Goal: Task Accomplishment & Management: Use online tool/utility

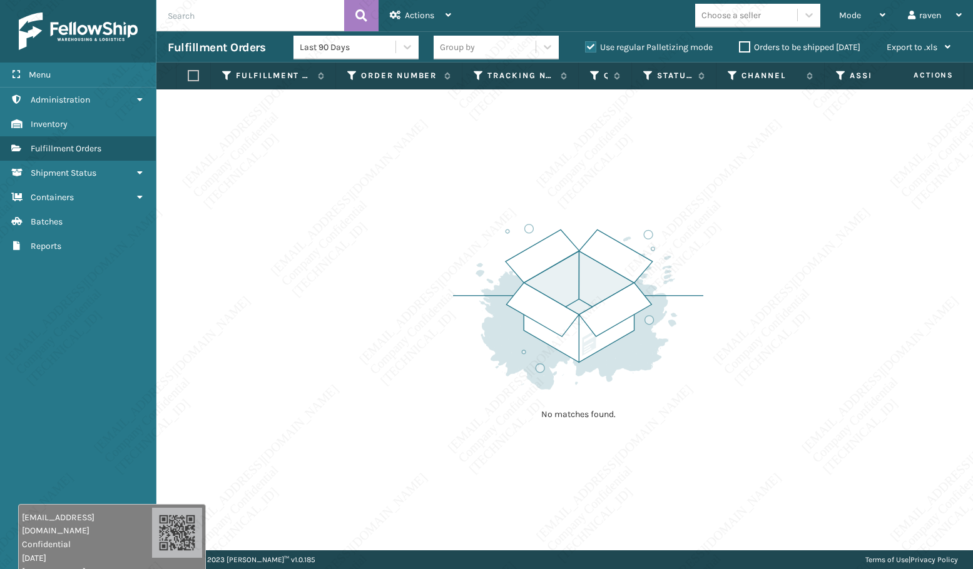
drag, startPoint x: 365, startPoint y: 282, endPoint x: 355, endPoint y: 292, distance: 14.6
click at [367, 282] on div "No matches found." at bounding box center [564, 319] width 816 height 461
click at [839, 19] on span "Mode" at bounding box center [850, 15] width 22 height 11
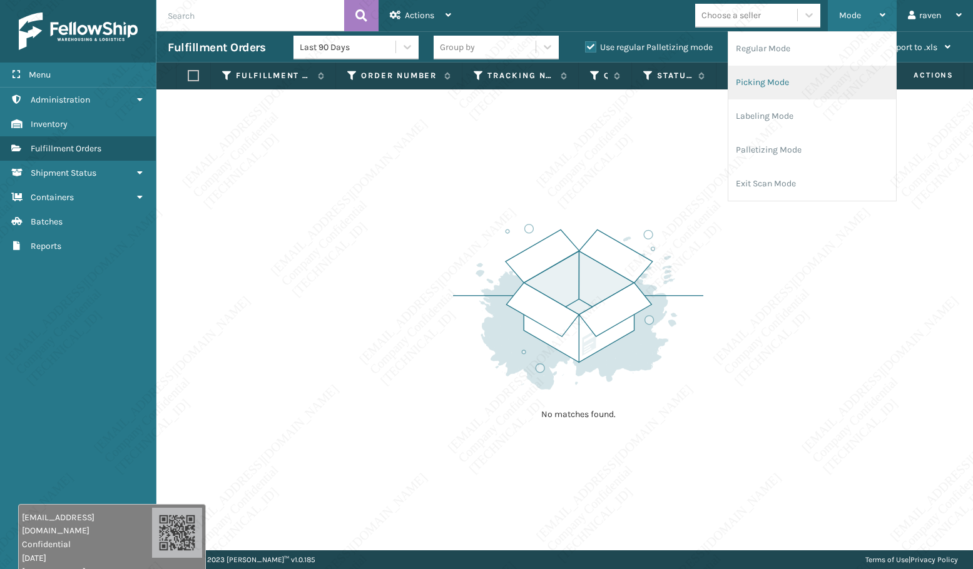
click at [800, 88] on li "Picking Mode" at bounding box center [812, 83] width 168 height 34
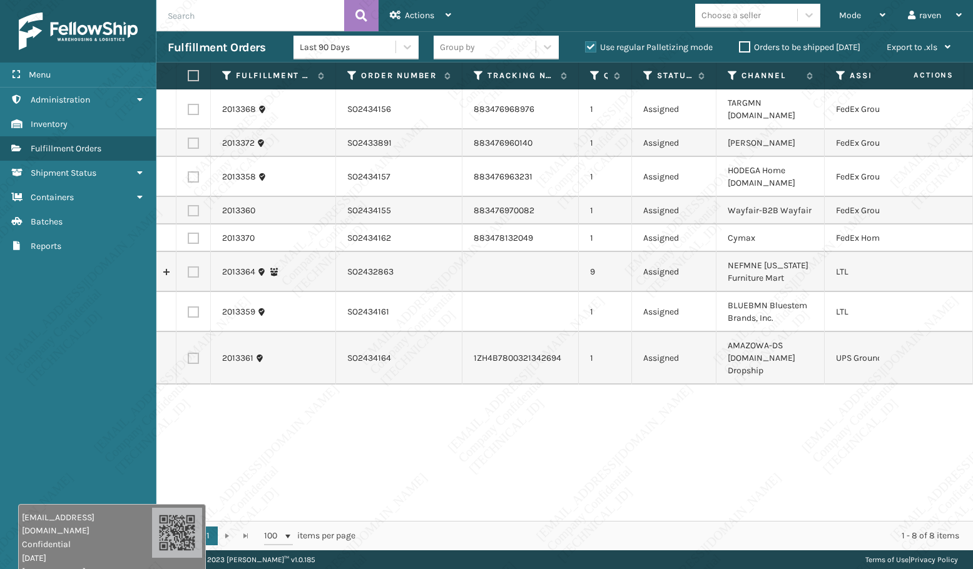
click at [682, 475] on div "2013368 SO2434156 883476968976 1 Assigned TARGMN [DOMAIN_NAME] FedEx Ground 201…" at bounding box center [564, 305] width 816 height 432
click at [651, 457] on div "2013368 SO2434156 883476968976 1 Assigned TARGMN [DOMAIN_NAME] FedEx Ground 201…" at bounding box center [564, 305] width 816 height 432
drag, startPoint x: 675, startPoint y: 438, endPoint x: 641, endPoint y: 421, distance: 38.6
click at [674, 438] on div "2013368 SO2434156 883476968976 1 Assigned TARGMN [DOMAIN_NAME] FedEx Ground 201…" at bounding box center [564, 305] width 816 height 432
click at [63, 363] on div "Menu Reports Administration Reports Inventory Reports Fulfillment Orders Report…" at bounding box center [78, 284] width 156 height 569
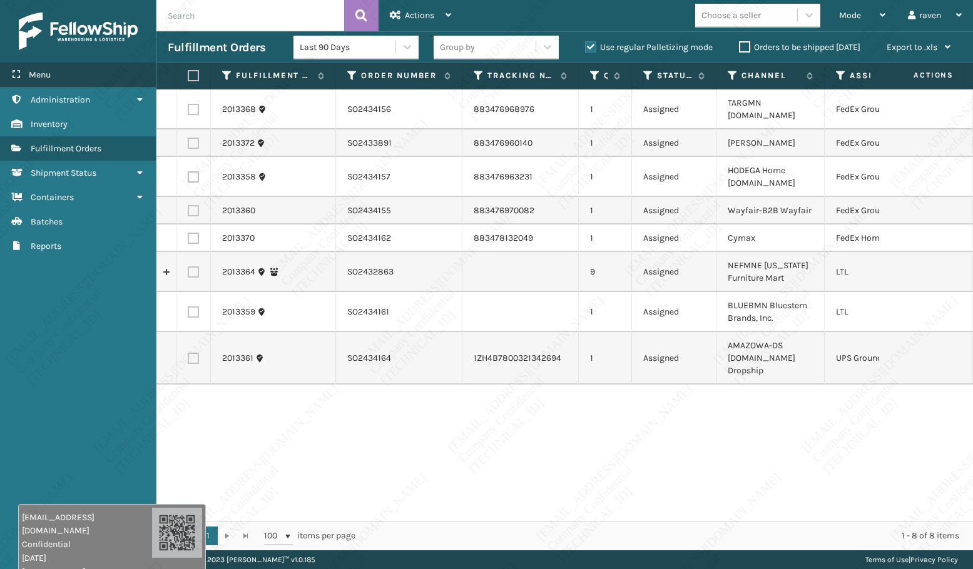
drag, startPoint x: 103, startPoint y: 354, endPoint x: 110, endPoint y: 85, distance: 269.1
click at [103, 353] on div "Menu Reports Administration Reports Inventory Reports Fulfillment Orders Report…" at bounding box center [78, 284] width 156 height 569
click at [381, 257] on td "SO2432863" at bounding box center [399, 272] width 126 height 40
drag, startPoint x: 382, startPoint y: 257, endPoint x: 345, endPoint y: 256, distance: 36.3
click at [345, 256] on td "SO2432863" at bounding box center [399, 272] width 126 height 40
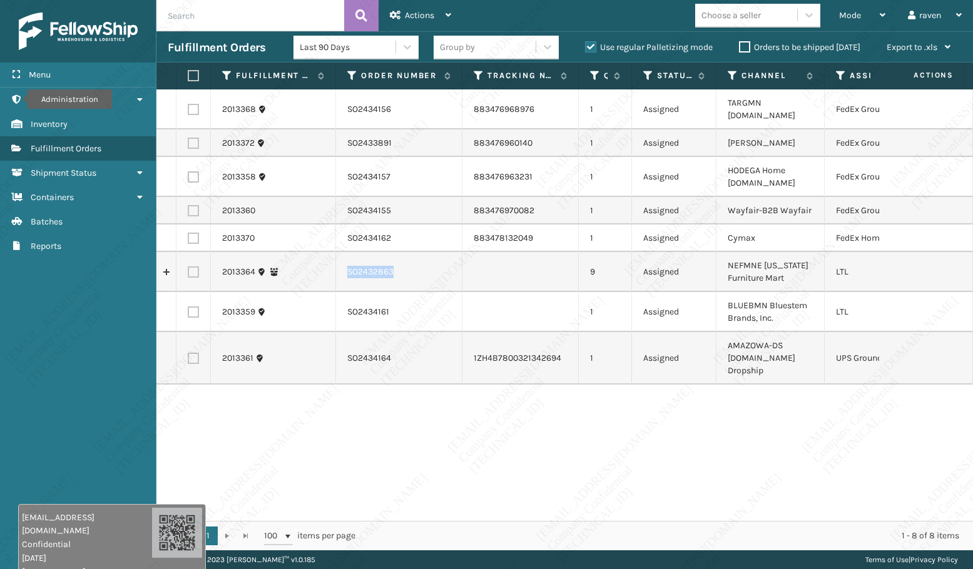
copy td "SO2432863"
click at [188, 266] on label at bounding box center [193, 271] width 11 height 11
click at [188, 266] on input "checkbox" at bounding box center [188, 270] width 1 height 8
checkbox input "true"
click at [425, 12] on span "Actions" at bounding box center [419, 15] width 29 height 11
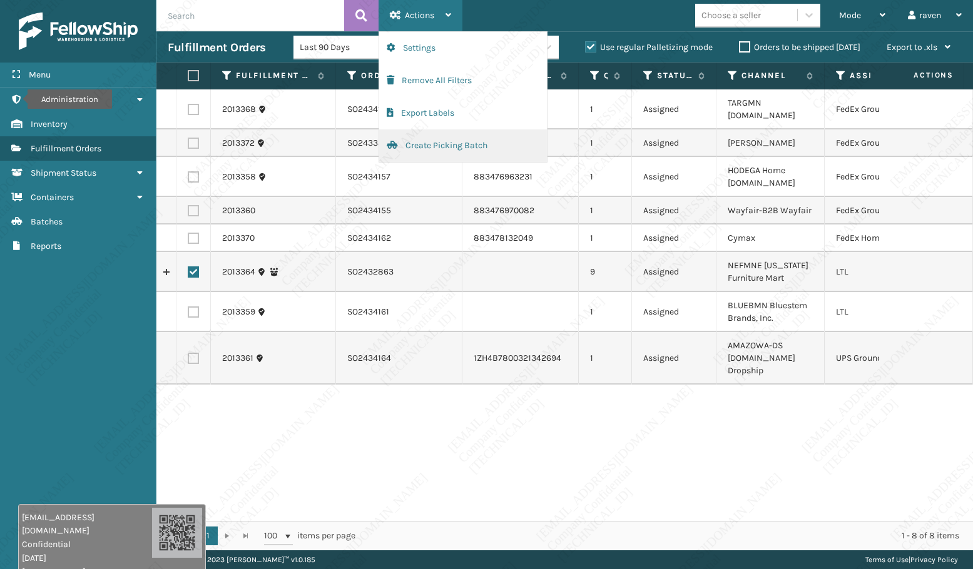
click at [425, 147] on button "Create Picking Batch" at bounding box center [463, 145] width 168 height 33
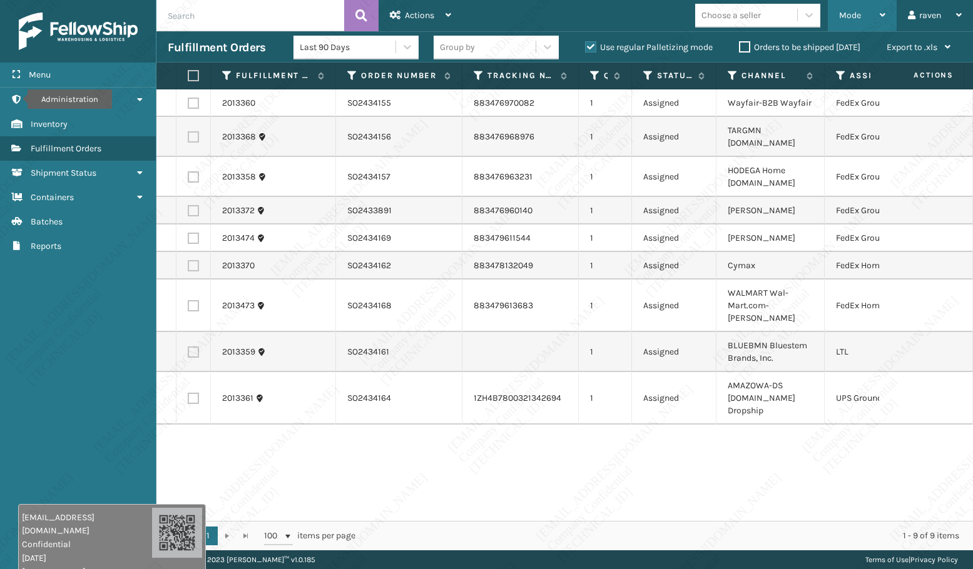
click at [847, 19] on span "Mode" at bounding box center [850, 15] width 22 height 11
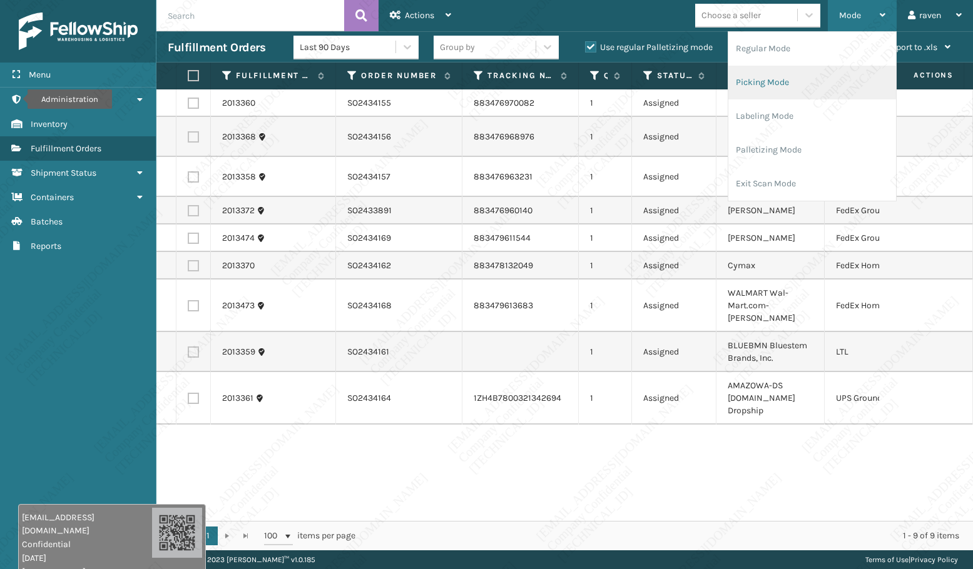
click at [787, 82] on li "Picking Mode" at bounding box center [812, 83] width 168 height 34
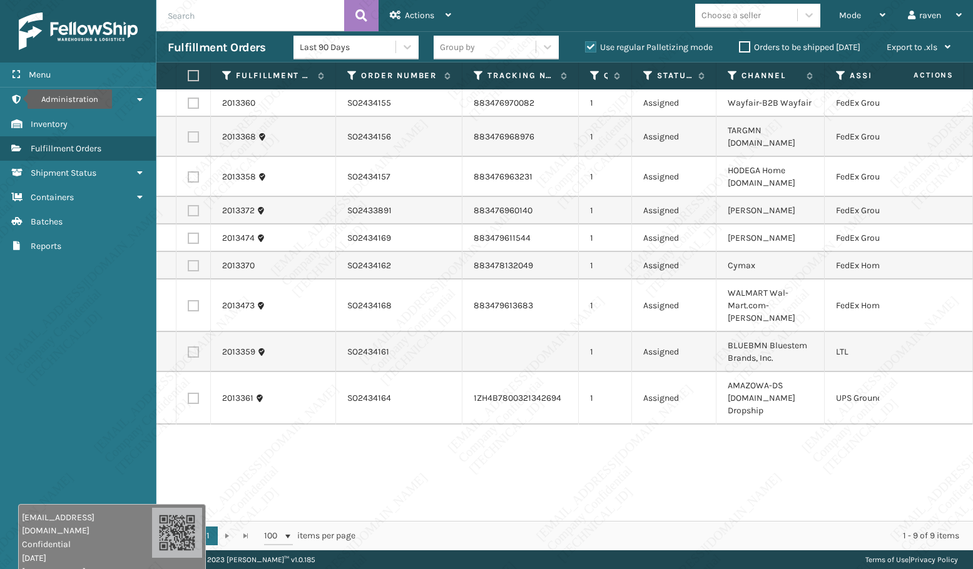
click at [188, 347] on label at bounding box center [193, 352] width 11 height 11
click at [188, 347] on input "checkbox" at bounding box center [188, 351] width 1 height 8
checkbox input "true"
click at [425, 11] on span "Actions" at bounding box center [419, 15] width 29 height 11
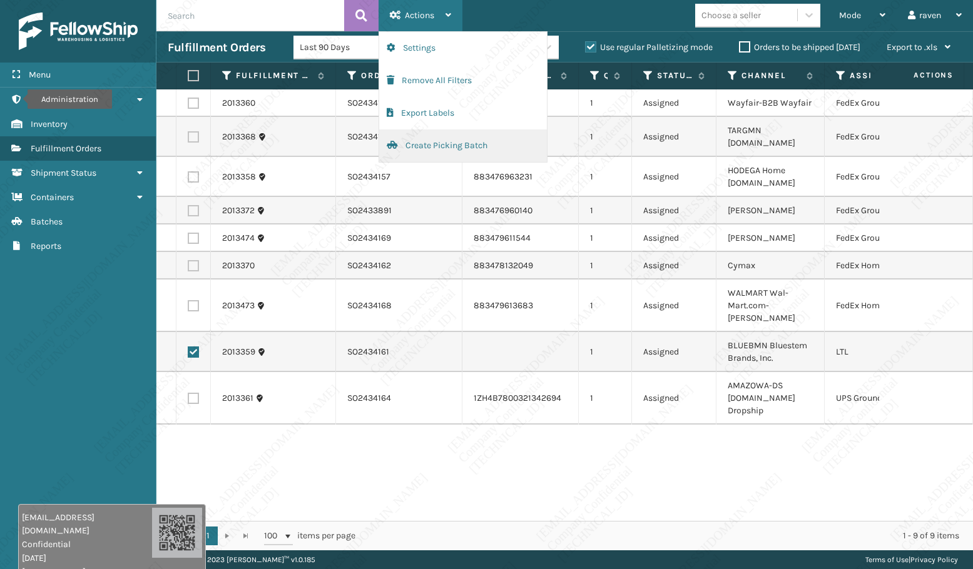
click at [453, 149] on button "Create Picking Batch" at bounding box center [463, 145] width 168 height 33
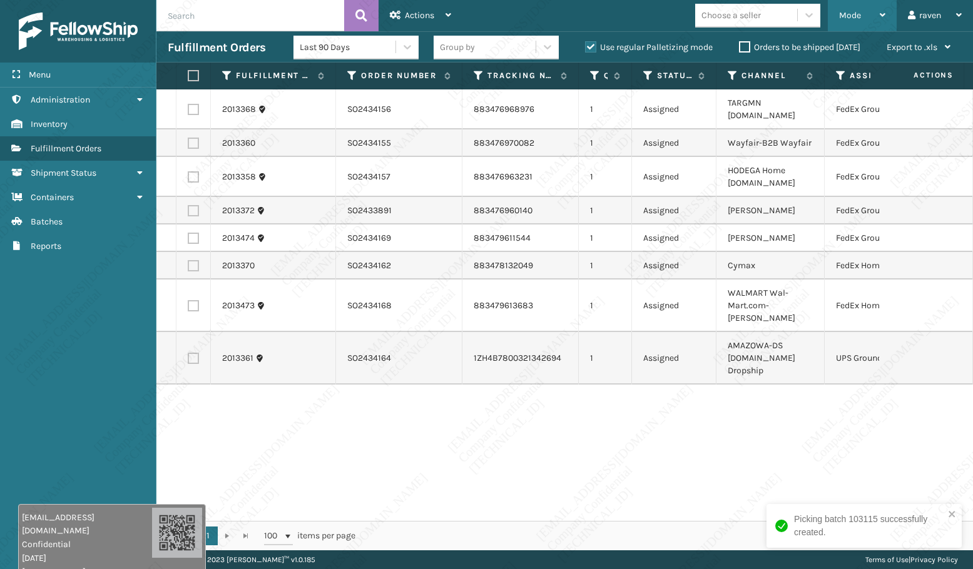
click at [850, 18] on span "Mode" at bounding box center [850, 15] width 22 height 11
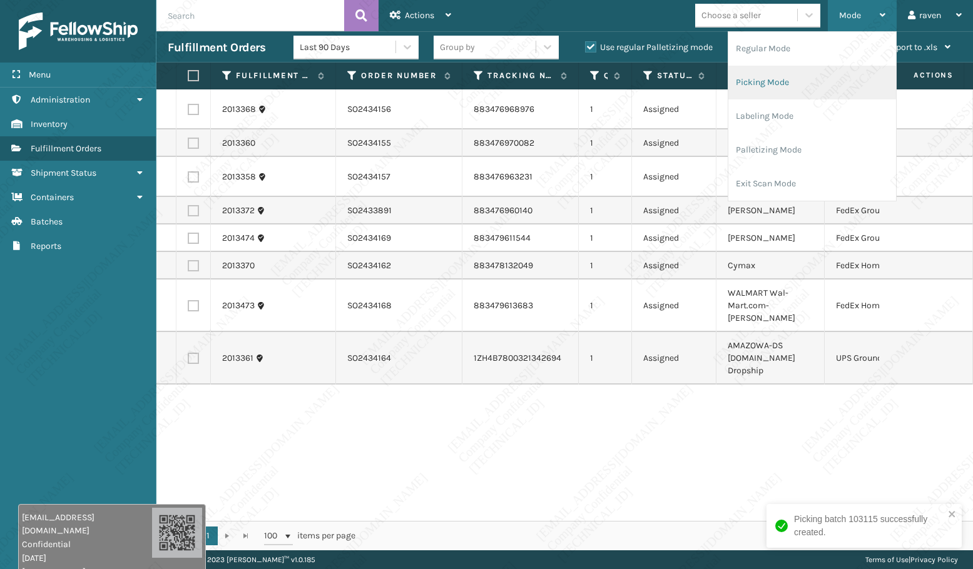
click at [806, 84] on li "Picking Mode" at bounding box center [812, 83] width 168 height 34
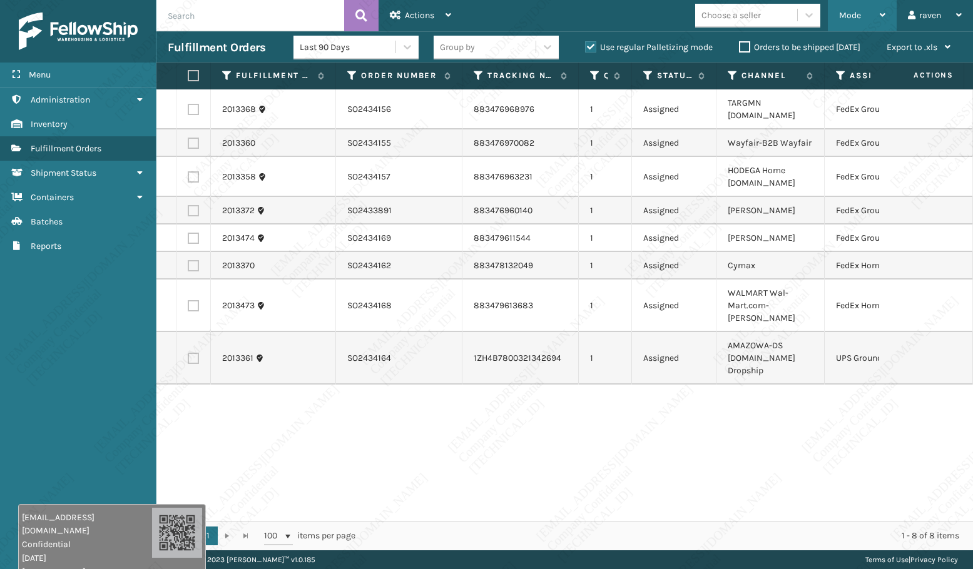
click at [847, 12] on span "Mode" at bounding box center [850, 15] width 22 height 11
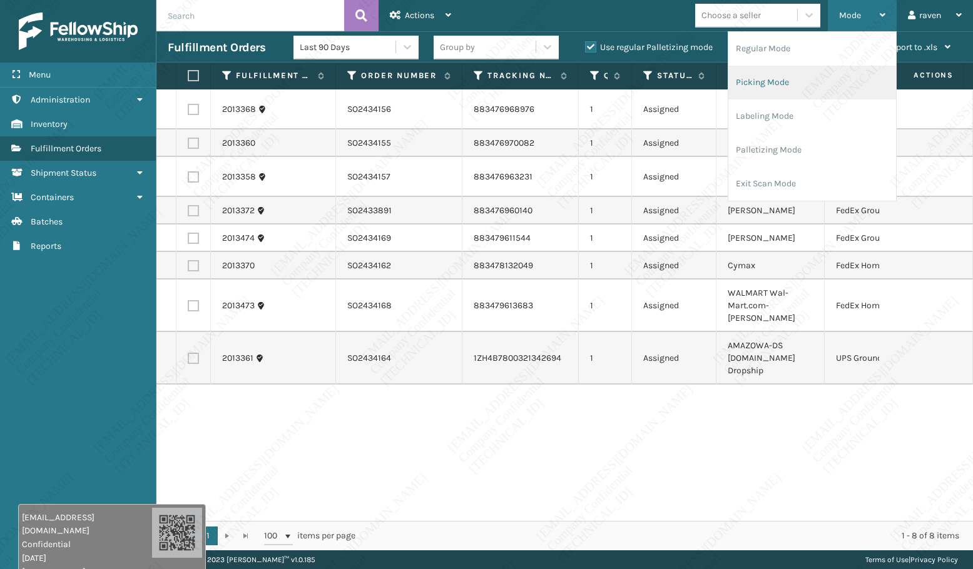
click at [788, 74] on li "Picking Mode" at bounding box center [812, 83] width 168 height 34
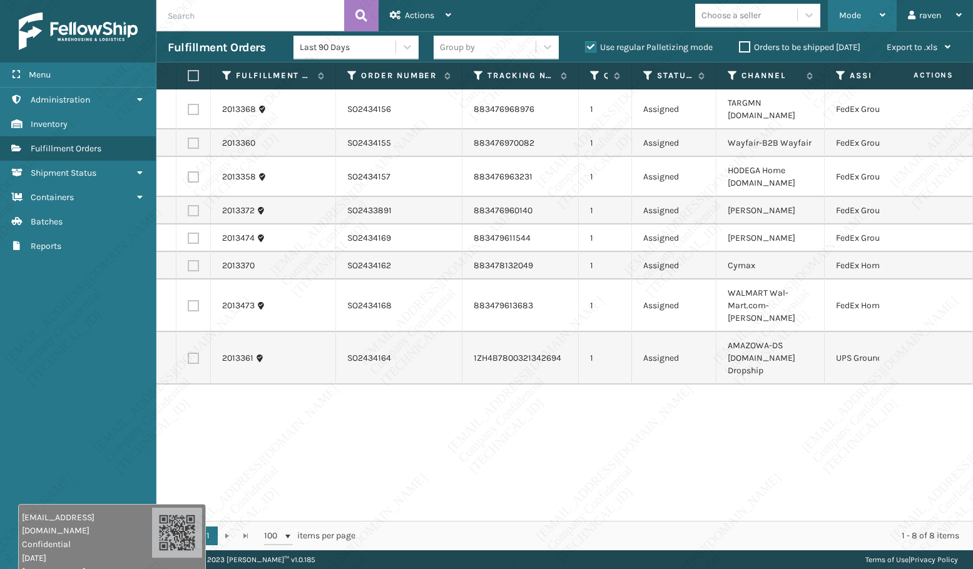
drag, startPoint x: 860, startPoint y: 16, endPoint x: 843, endPoint y: 31, distance: 23.0
click at [860, 16] on span "Mode" at bounding box center [850, 15] width 22 height 11
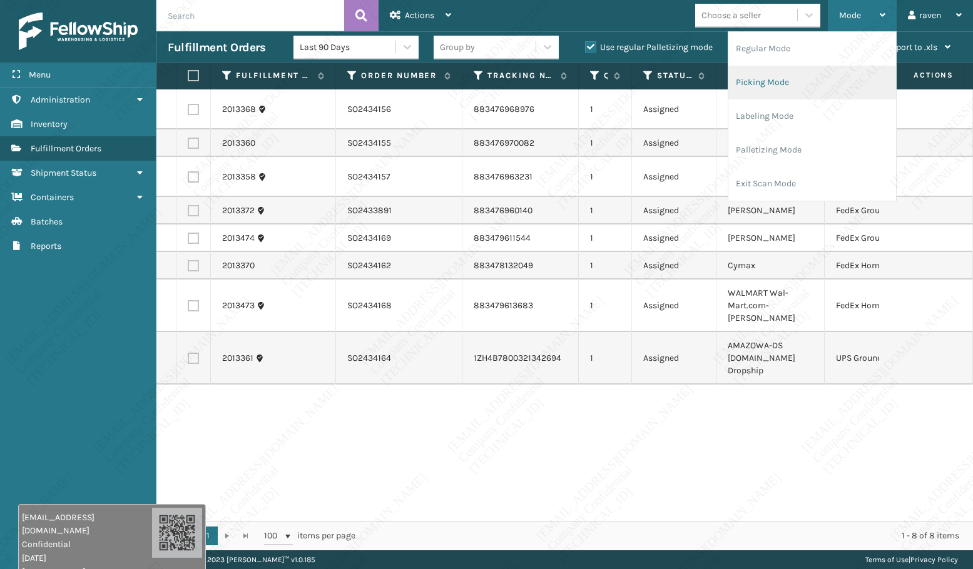
click at [795, 74] on li "Picking Mode" at bounding box center [812, 83] width 168 height 34
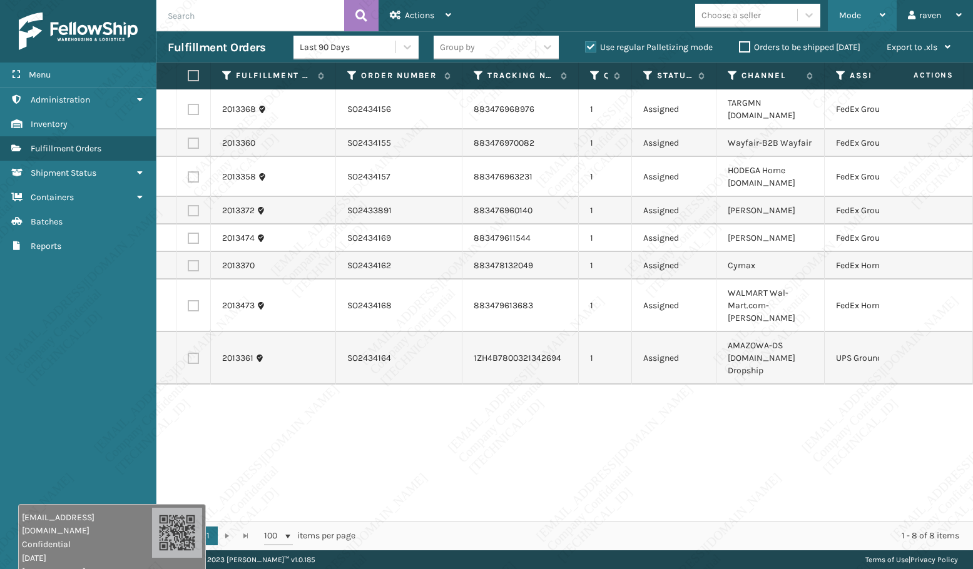
click at [834, 19] on div "Mode Regular Mode Picking Mode Labeling Mode Palletizing Mode Exit Scan Mode" at bounding box center [862, 15] width 69 height 31
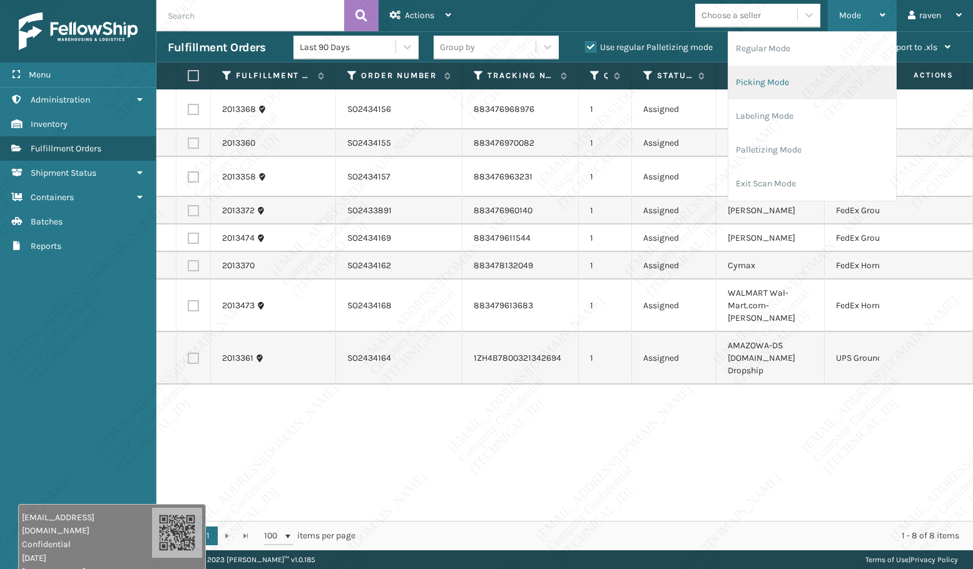
click at [816, 74] on li "Picking Mode" at bounding box center [812, 83] width 168 height 34
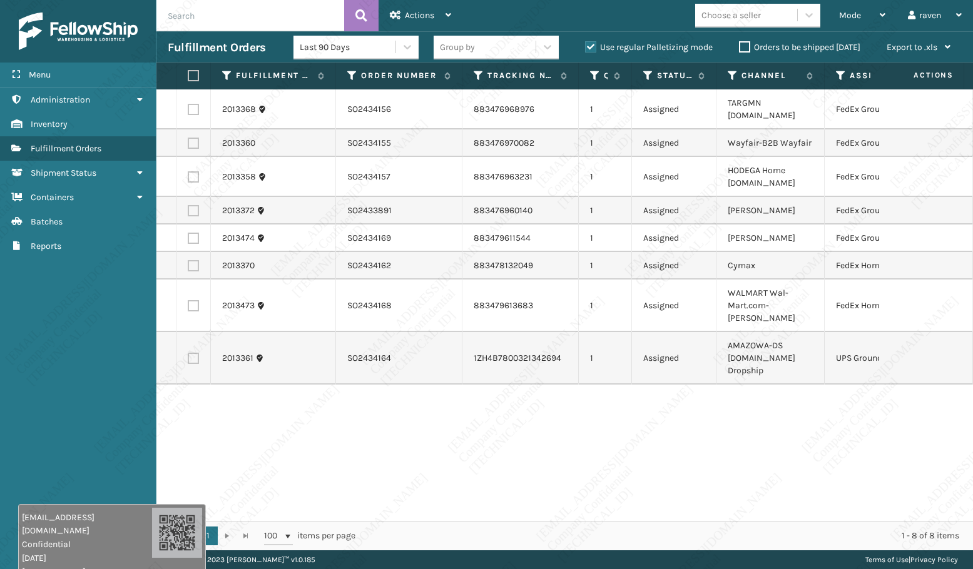
drag, startPoint x: 827, startPoint y: 403, endPoint x: 755, endPoint y: 402, distance: 71.9
click at [824, 403] on div "2013368 SO2434156 883476968976 1 Assigned TARGMN [DOMAIN_NAME] FedEx Ground 201…" at bounding box center [564, 305] width 816 height 432
